Goal: Task Accomplishment & Management: Manage account settings

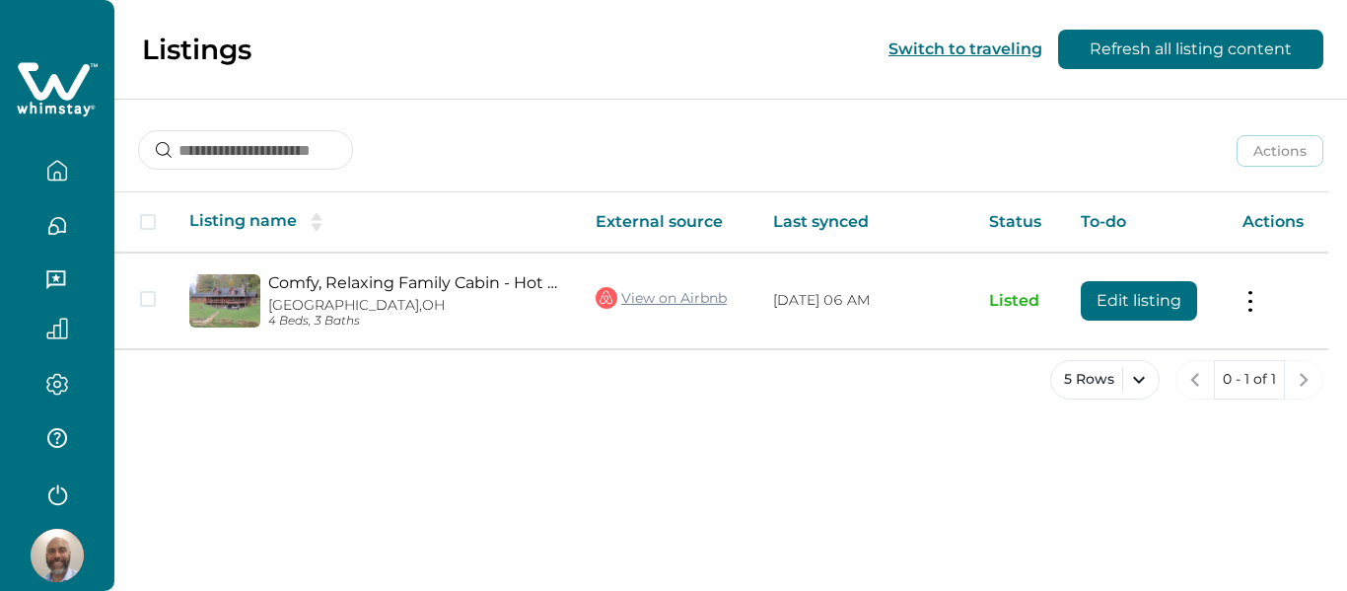
click at [51, 280] on icon "button" at bounding box center [55, 279] width 19 height 19
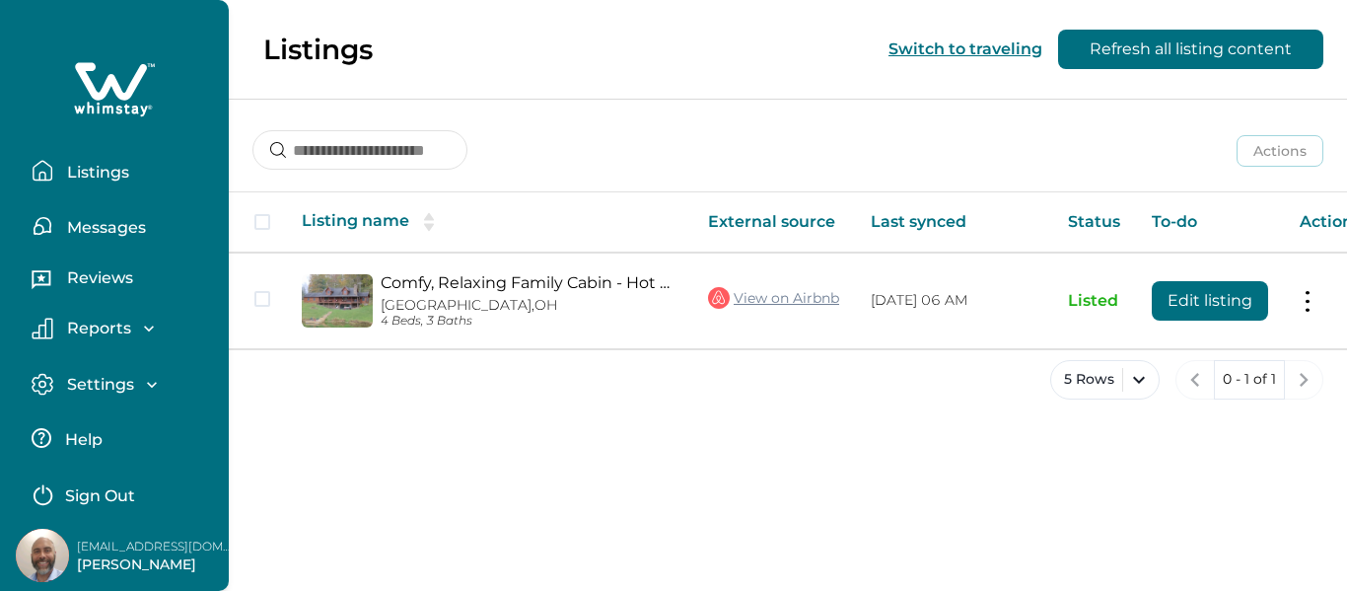
click at [51, 280] on icon "button" at bounding box center [43, 281] width 22 height 22
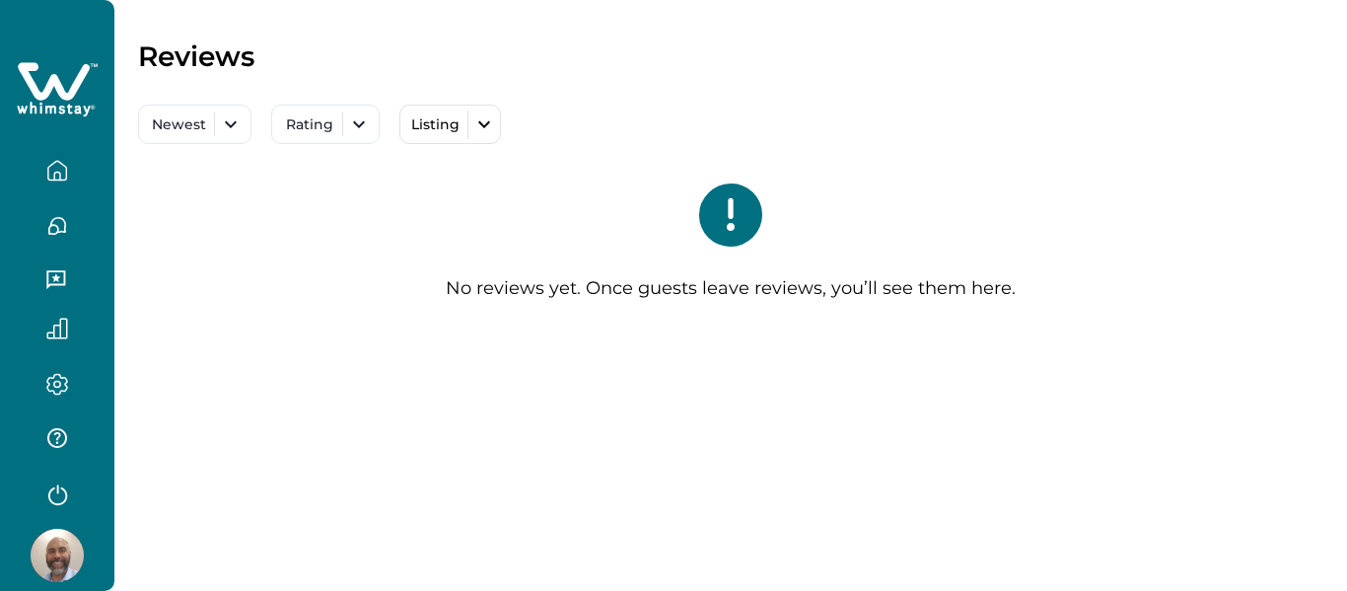
drag, startPoint x: 247, startPoint y: 305, endPoint x: 115, endPoint y: 330, distance: 133.6
click at [115, 330] on div "Reviews Newest Rating Listing All Comfy, Relaxing Family Cabin - Hot Tub, Fishi…" at bounding box center [730, 197] width 1233 height 394
click at [54, 322] on icon "button" at bounding box center [57, 329] width 22 height 22
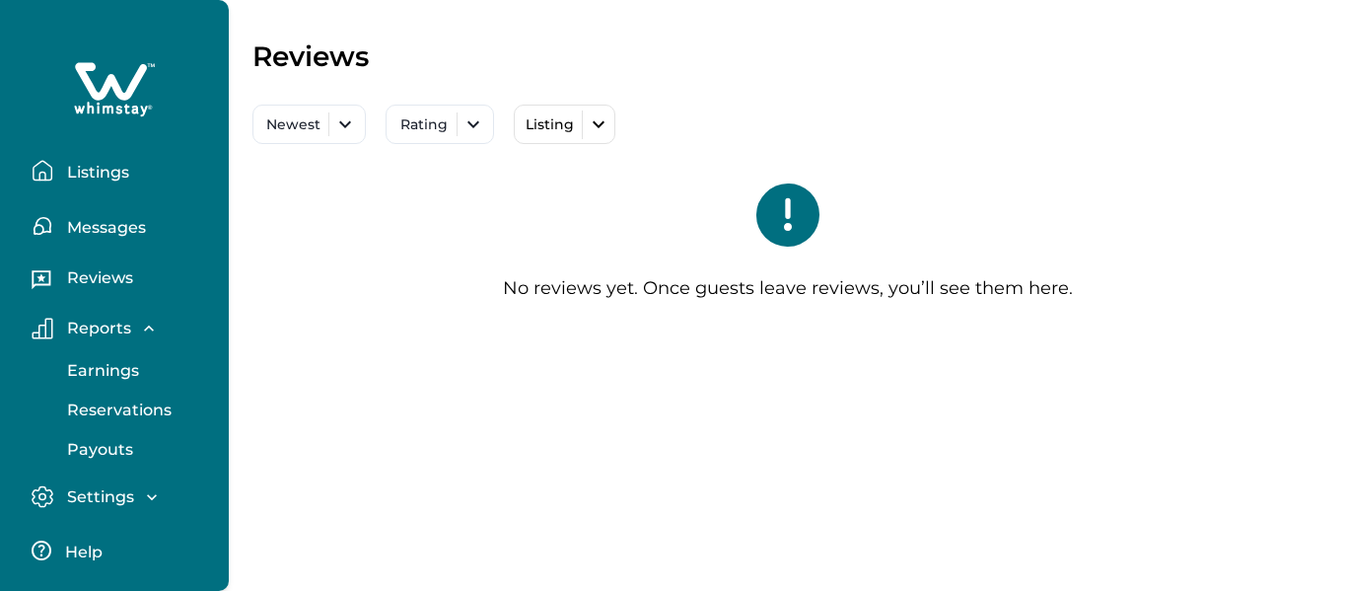
click at [68, 484] on div "Settings Profile details Payout method" at bounding box center [114, 497] width 197 height 56
click at [42, 491] on icon "button" at bounding box center [43, 496] width 22 height 23
click at [50, 323] on icon "button" at bounding box center [43, 329] width 22 height 22
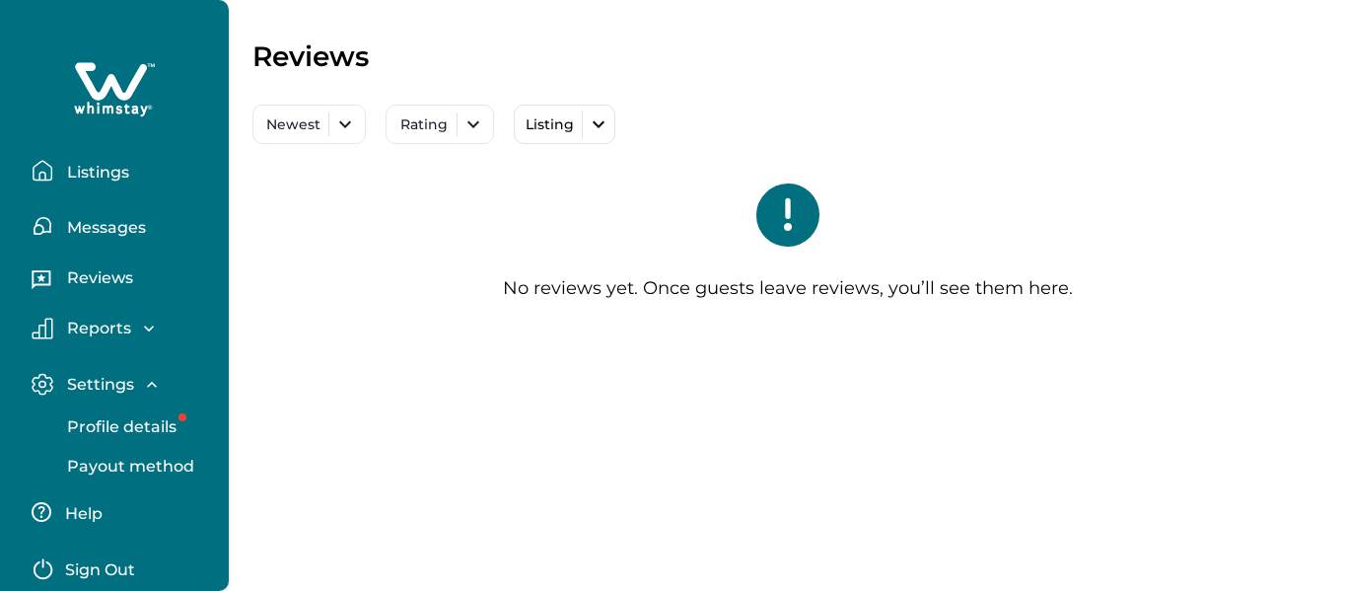
click at [97, 425] on p "Profile details" at bounding box center [118, 427] width 115 height 20
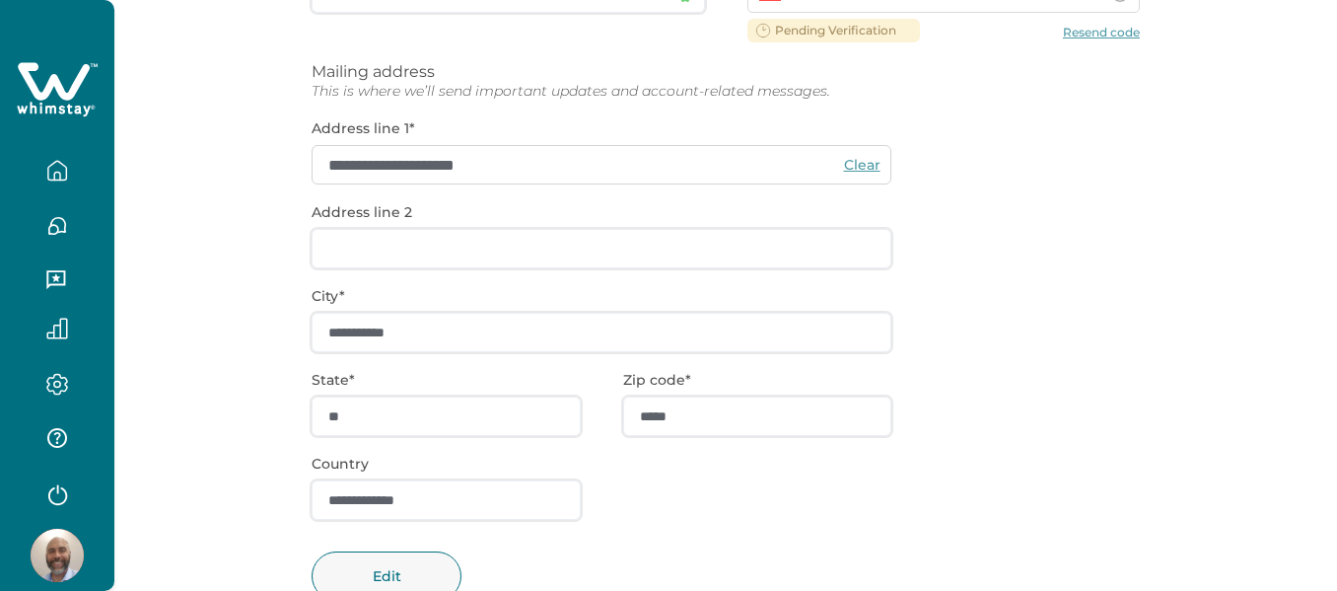
scroll to position [449, 0]
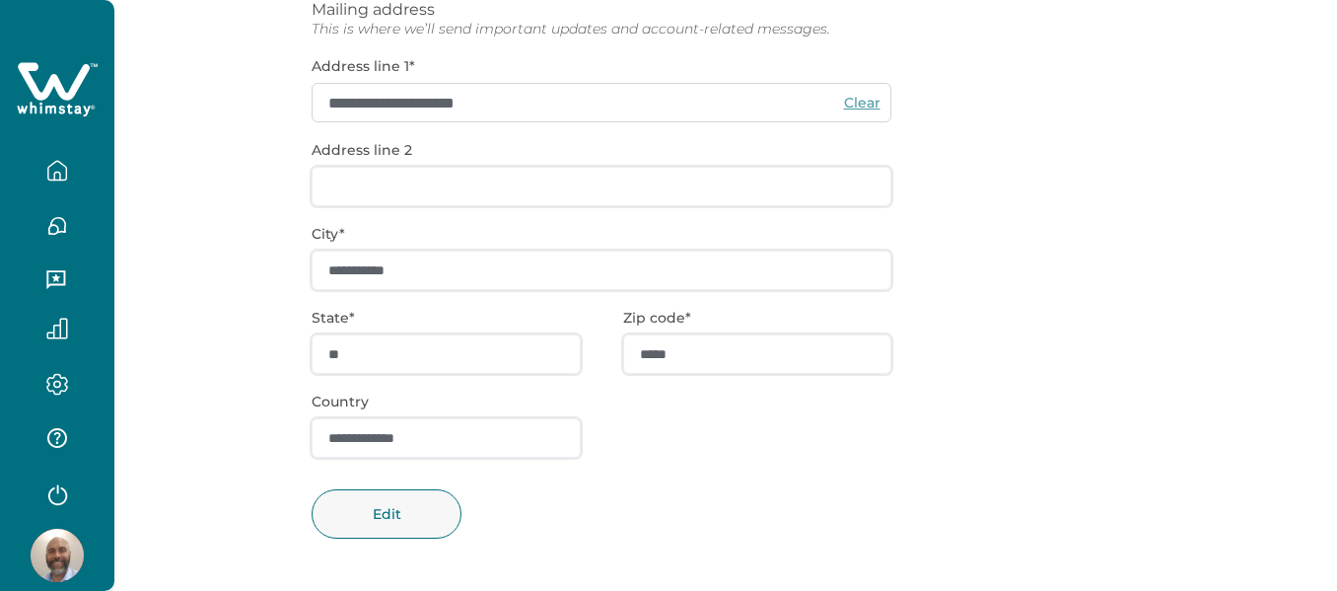
click at [52, 380] on icon "button" at bounding box center [57, 384] width 22 height 23
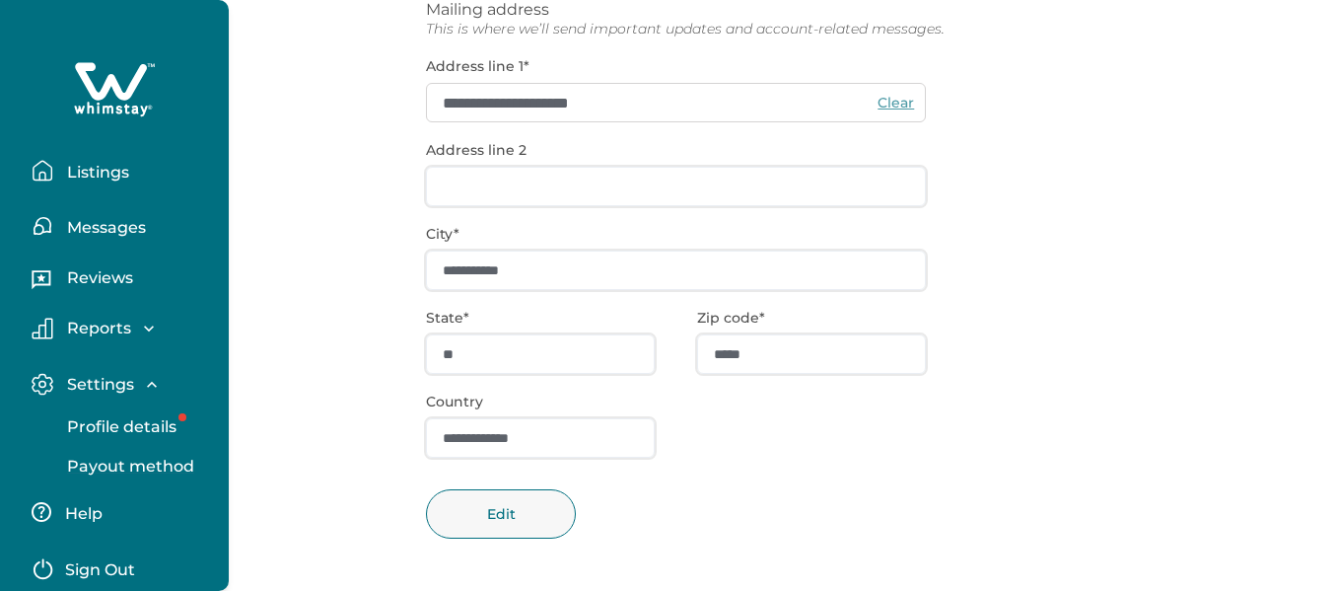
click at [103, 466] on p "Payout method" at bounding box center [127, 467] width 133 height 20
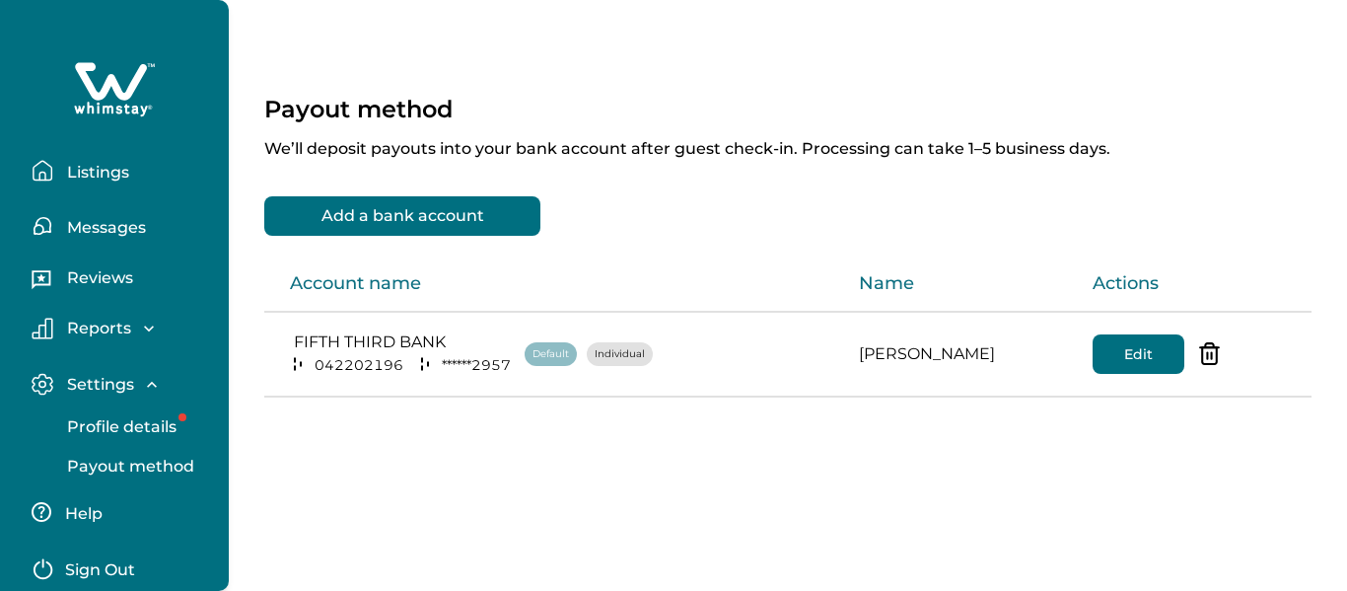
click at [36, 379] on icon "button" at bounding box center [43, 384] width 22 height 23
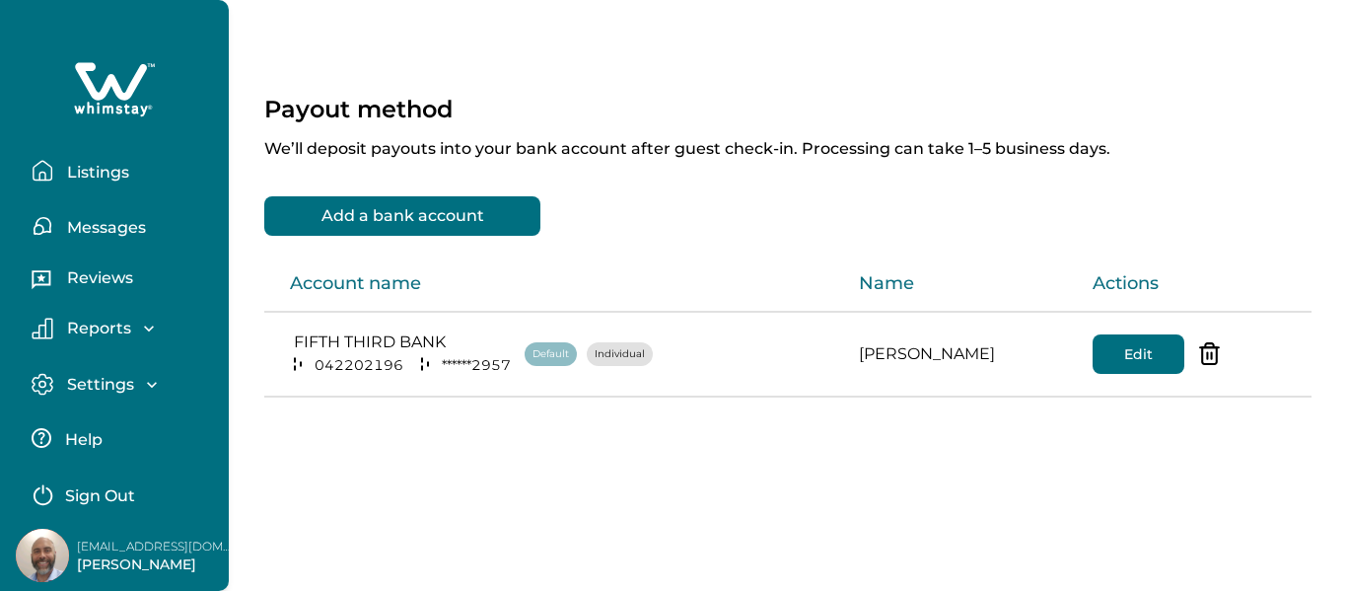
click at [80, 433] on p "Help" at bounding box center [80, 440] width 43 height 20
click at [82, 175] on p "Listings" at bounding box center [95, 173] width 68 height 20
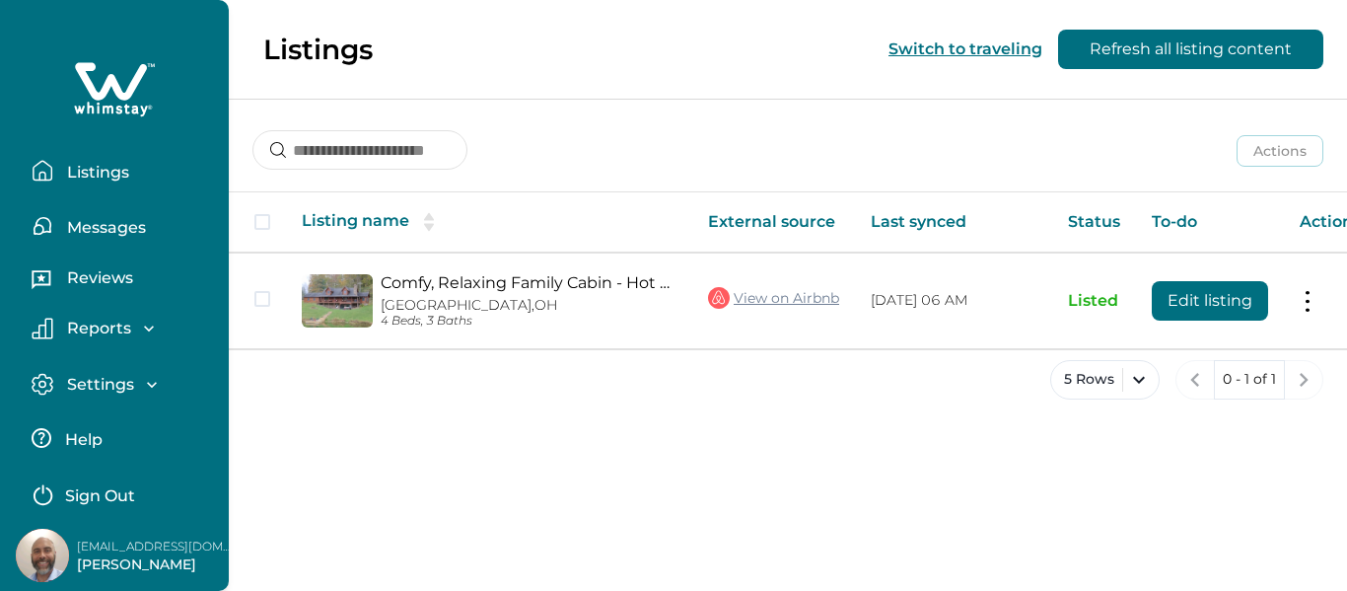
click at [115, 225] on p "Messages" at bounding box center [103, 228] width 85 height 20
